Goal: Task Accomplishment & Management: Manage account settings

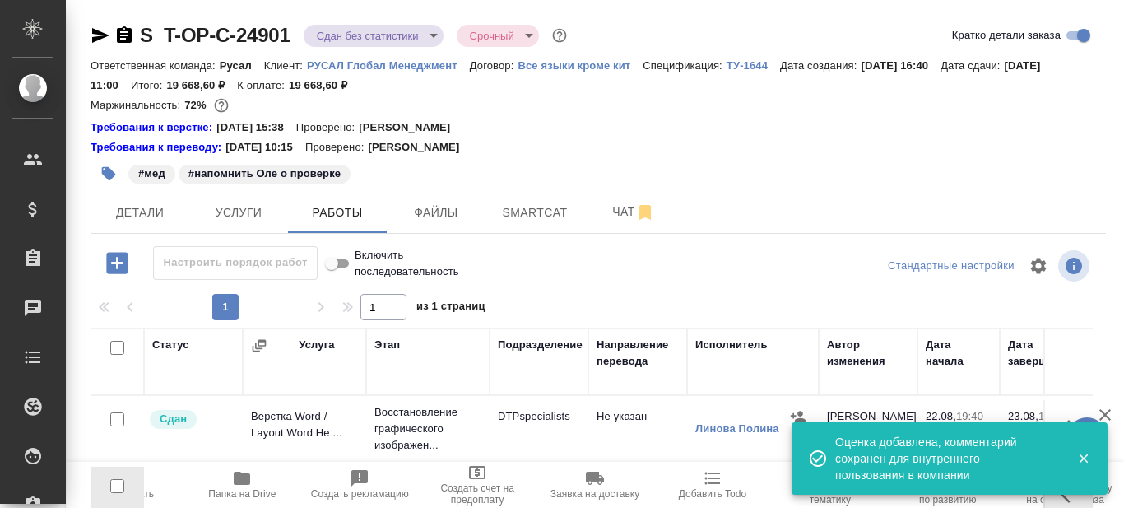
scroll to position [232, 0]
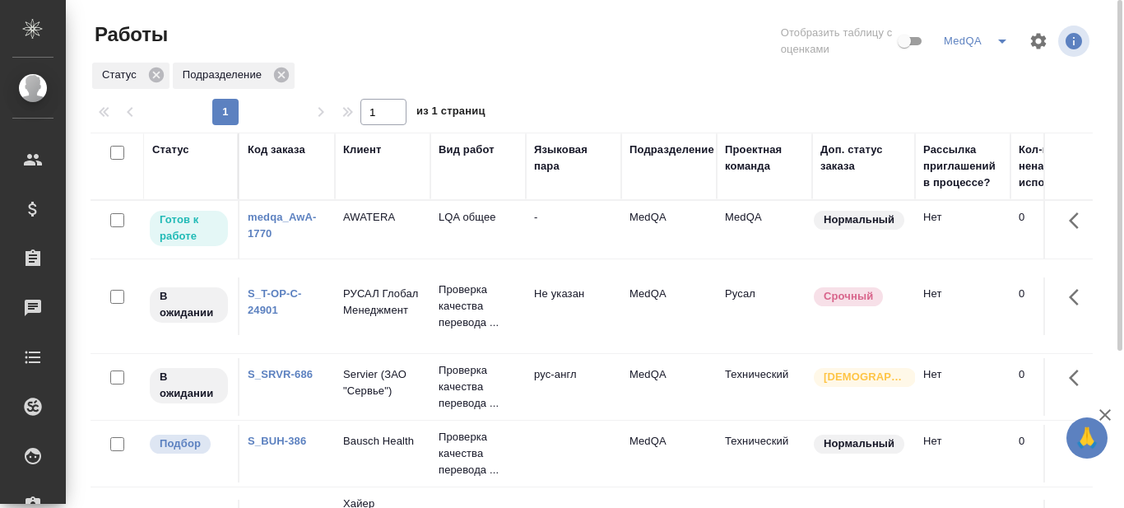
scroll to position [71, 0]
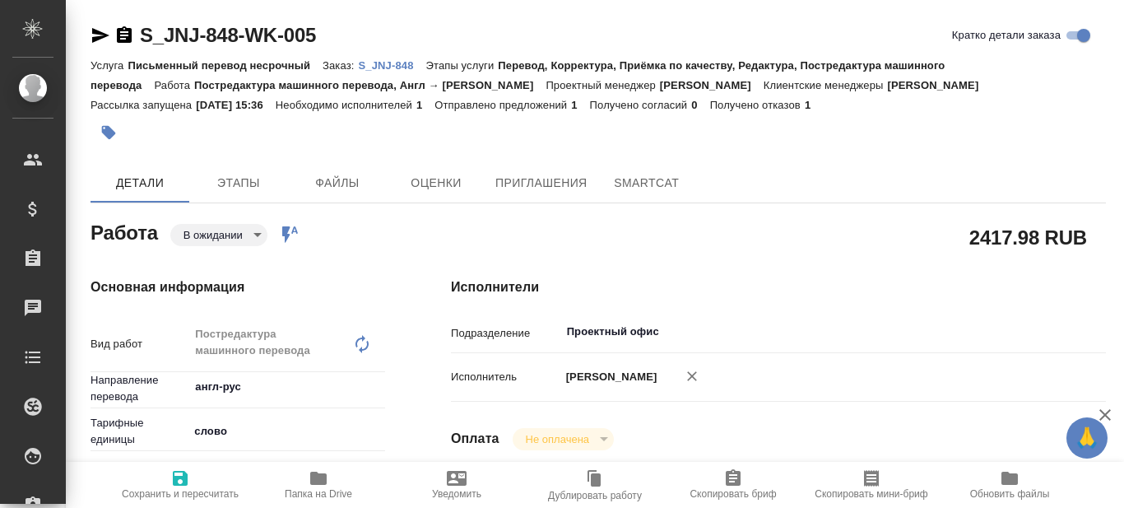
type textarea "x"
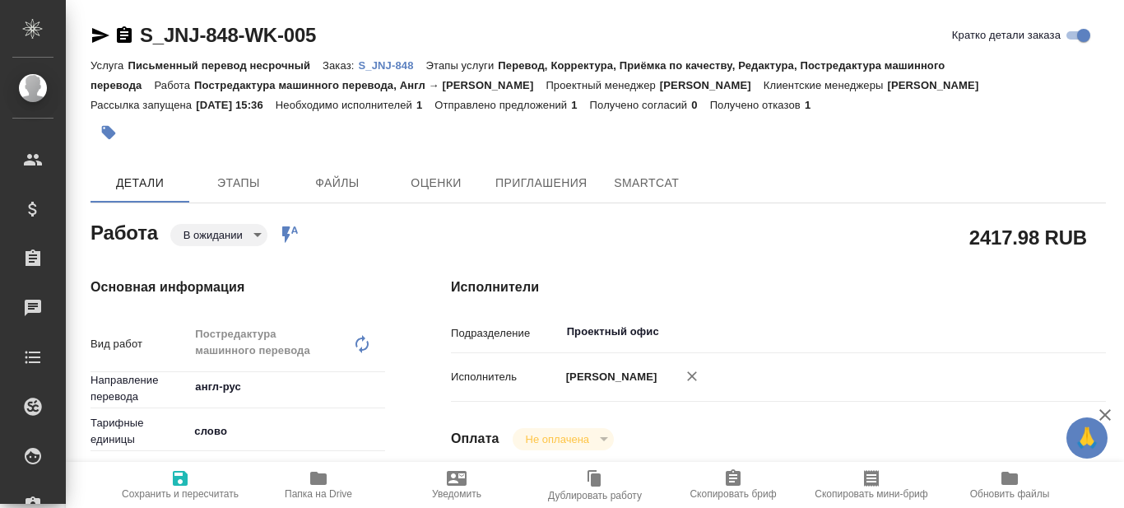
type textarea "x"
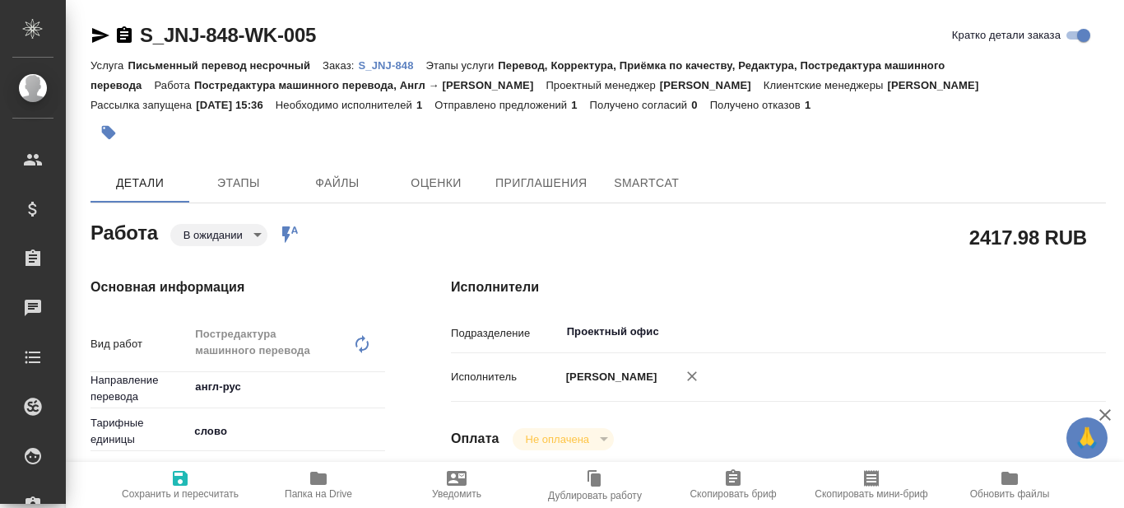
type textarea "x"
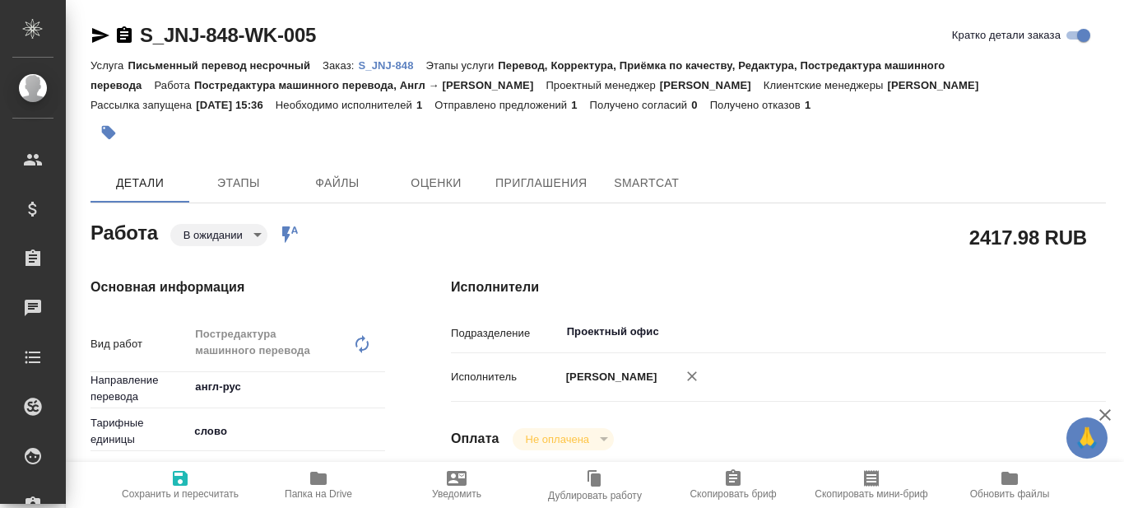
click at [379, 60] on p "S_JNJ-848" at bounding box center [391, 65] width 67 height 12
type textarea "x"
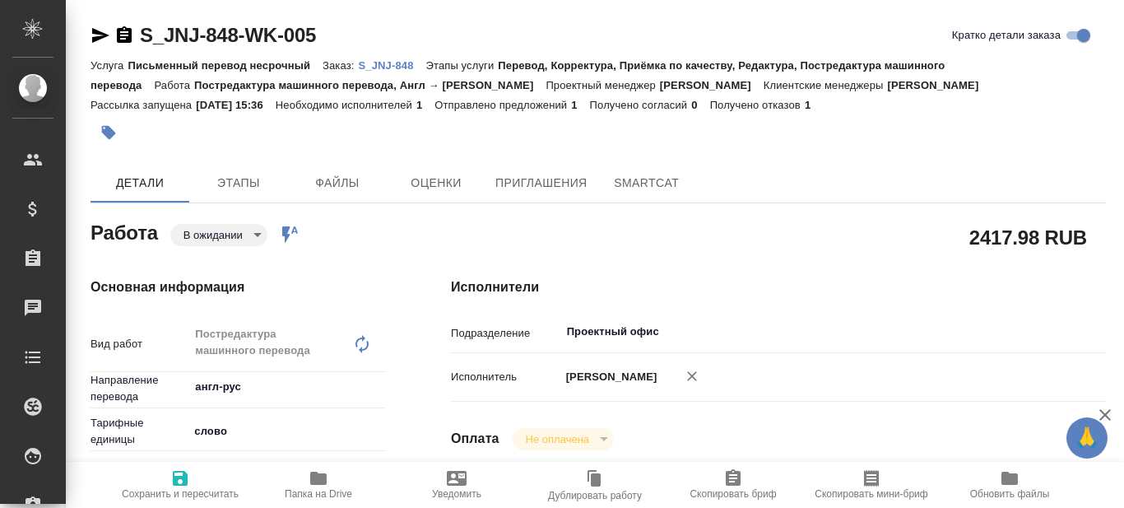
type textarea "x"
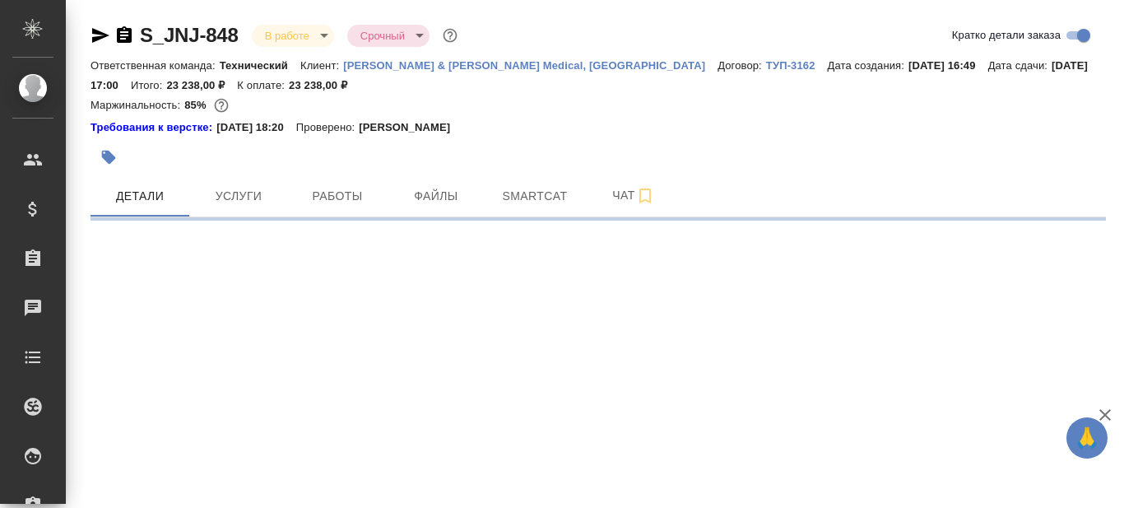
select select "RU"
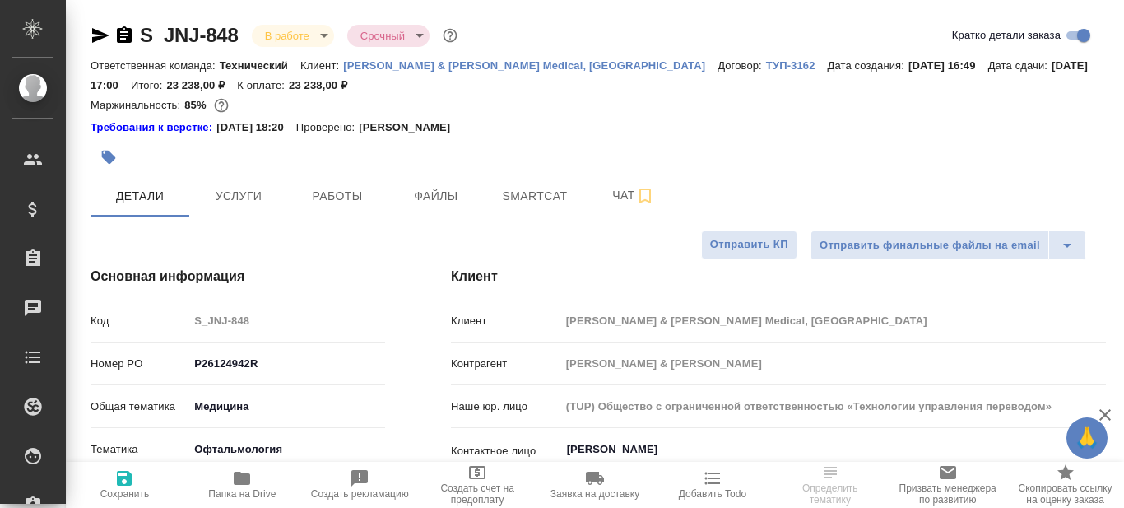
type textarea "x"
type input "[PERSON_NAME]"
type input "Комаров Роман"
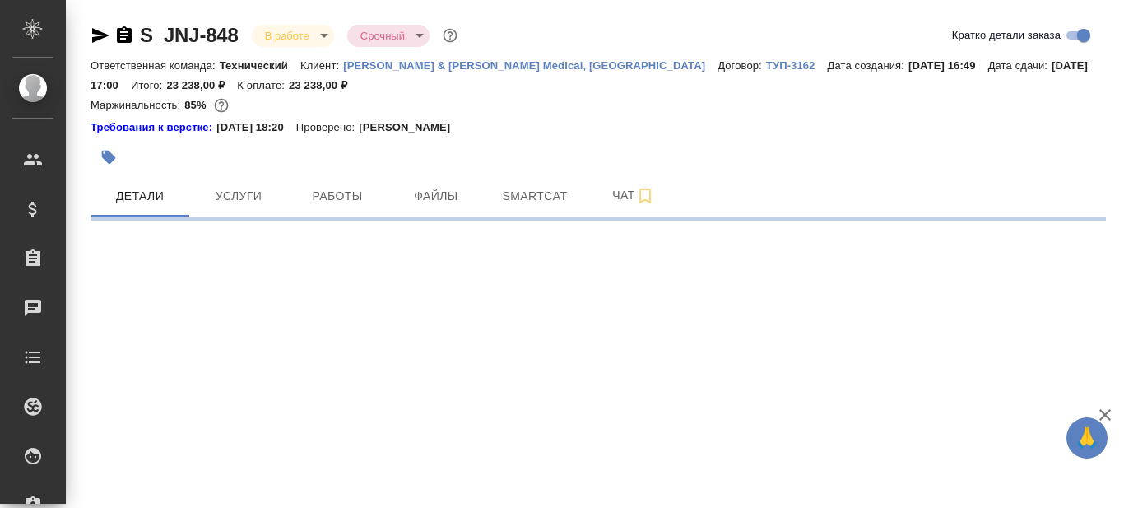
select select "RU"
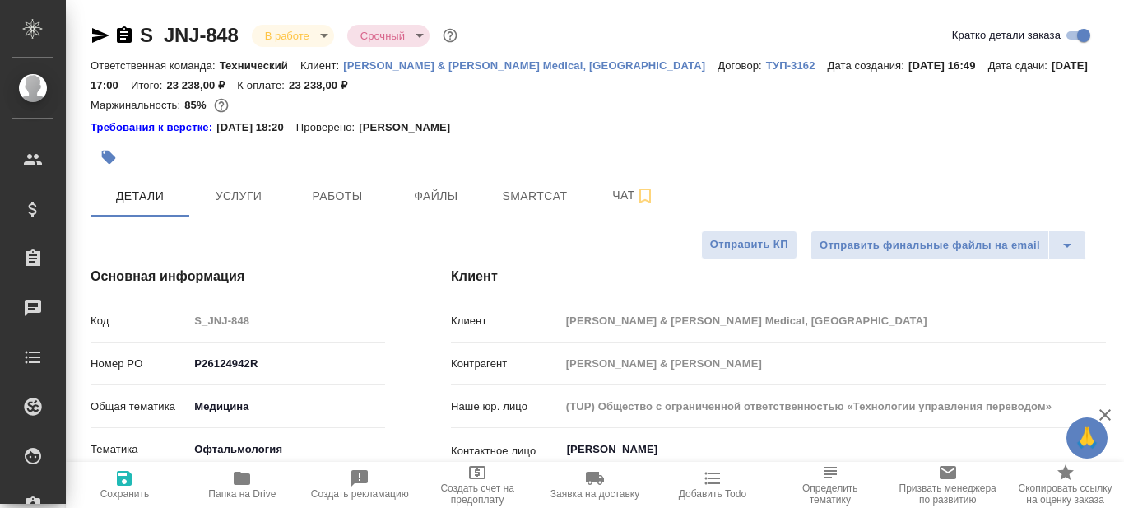
type textarea "x"
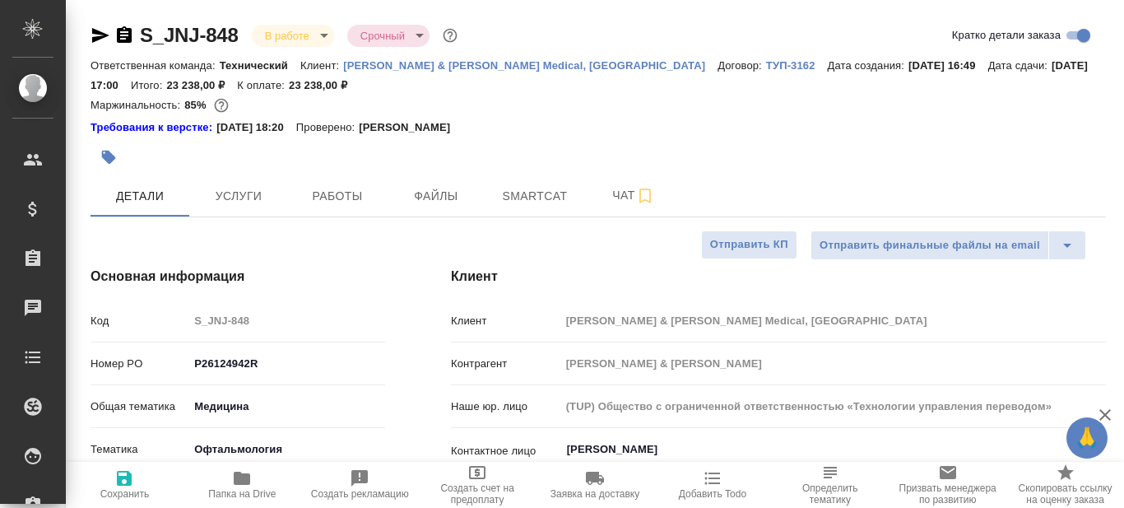
type textarea "x"
click at [243, 484] on icon "button" at bounding box center [242, 477] width 16 height 13
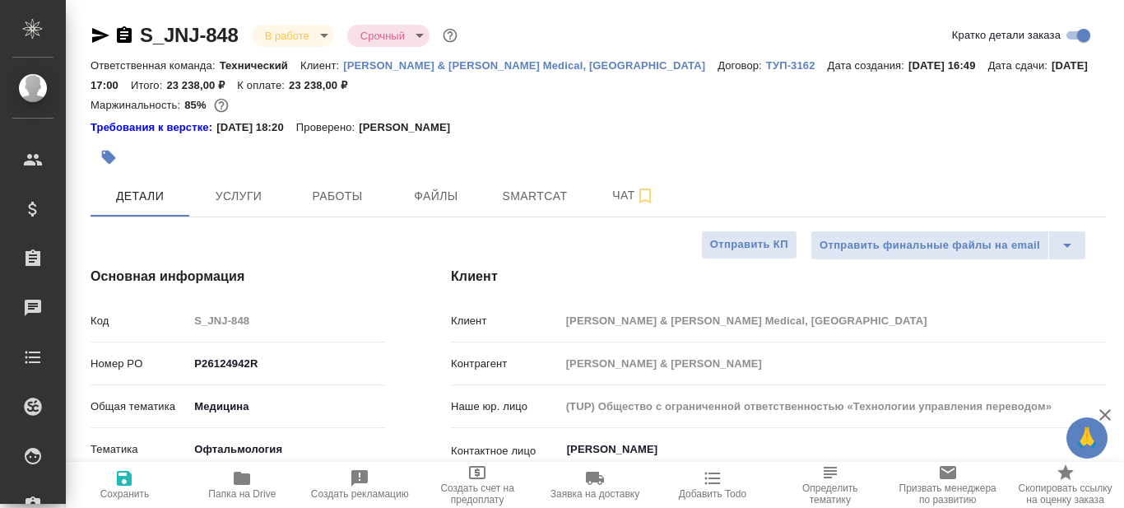
type textarea "x"
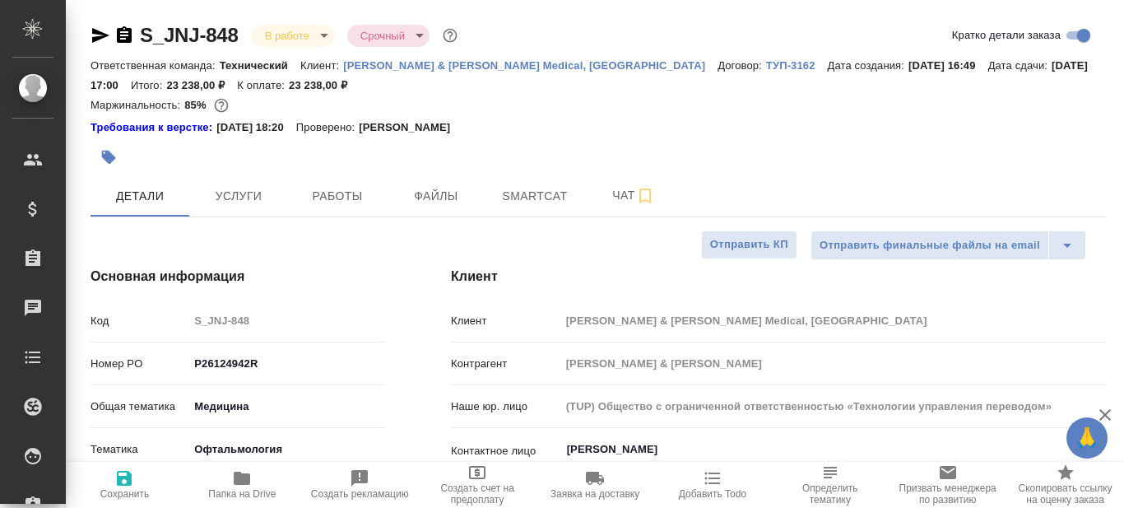
type textarea "x"
click at [100, 39] on icon "button" at bounding box center [100, 35] width 17 height 15
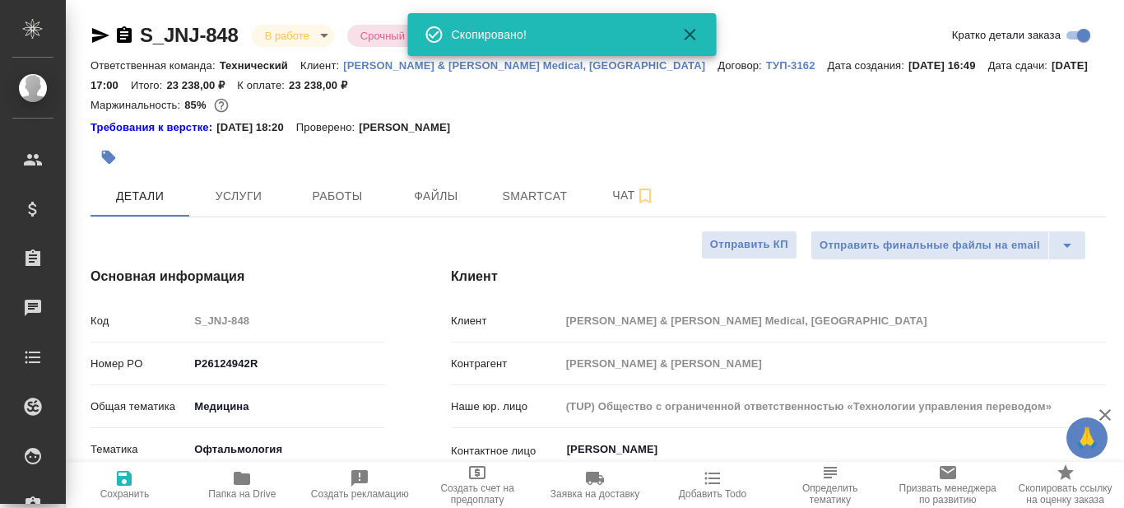
type textarea "x"
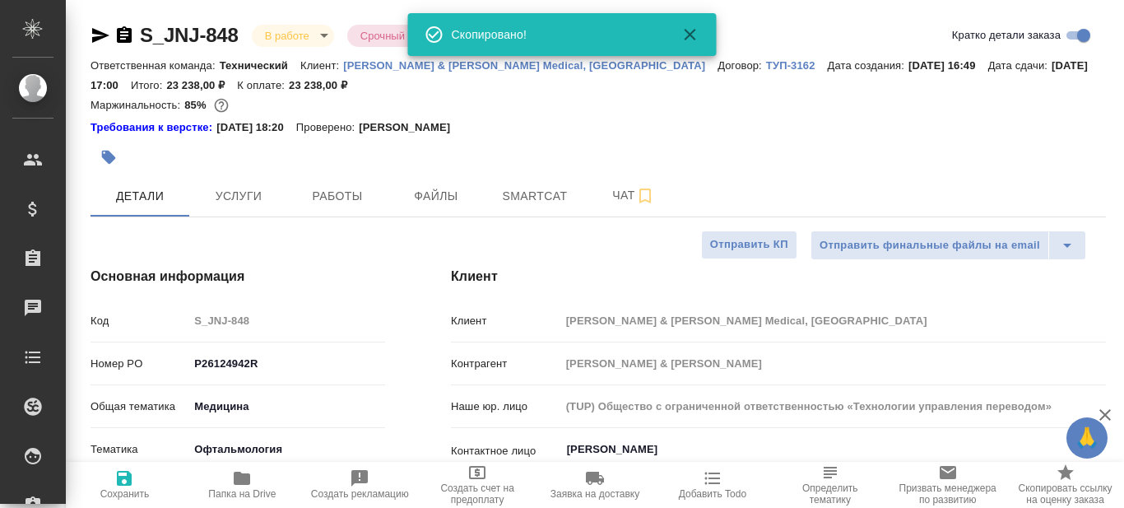
type textarea "x"
